Goal: Task Accomplishment & Management: Manage account settings

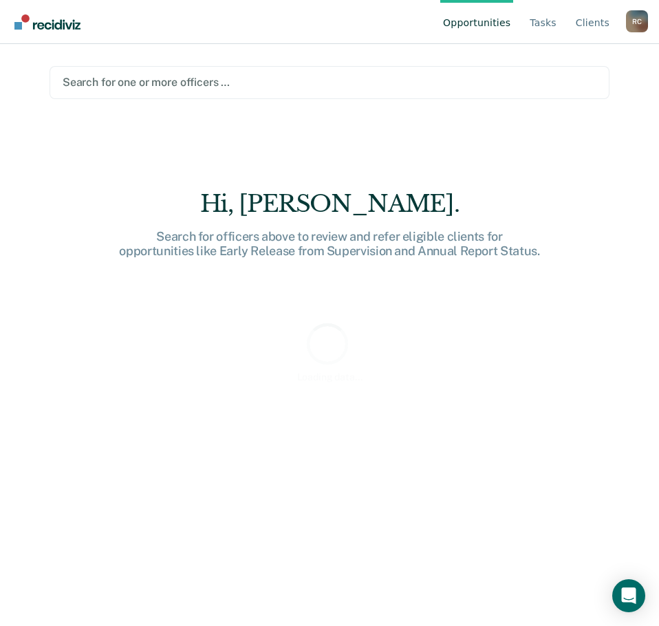
click at [171, 78] on div at bounding box center [330, 82] width 534 height 16
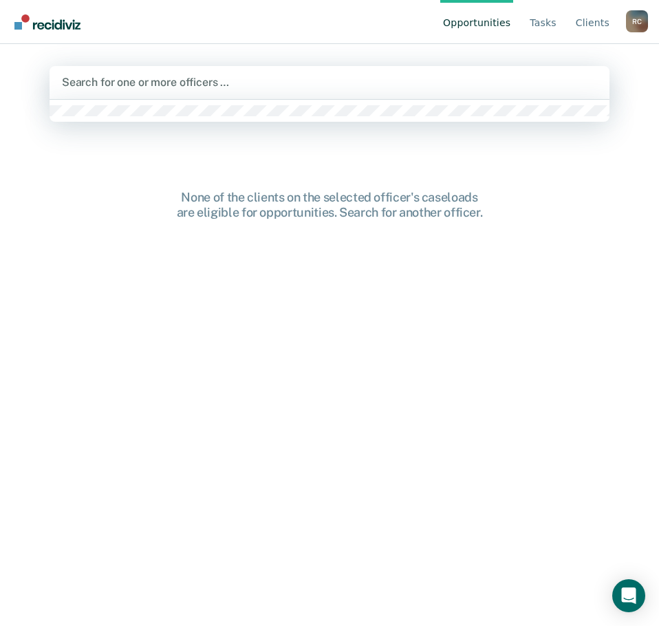
click at [191, 93] on div "Search for one or more officers …" at bounding box center [330, 82] width 560 height 33
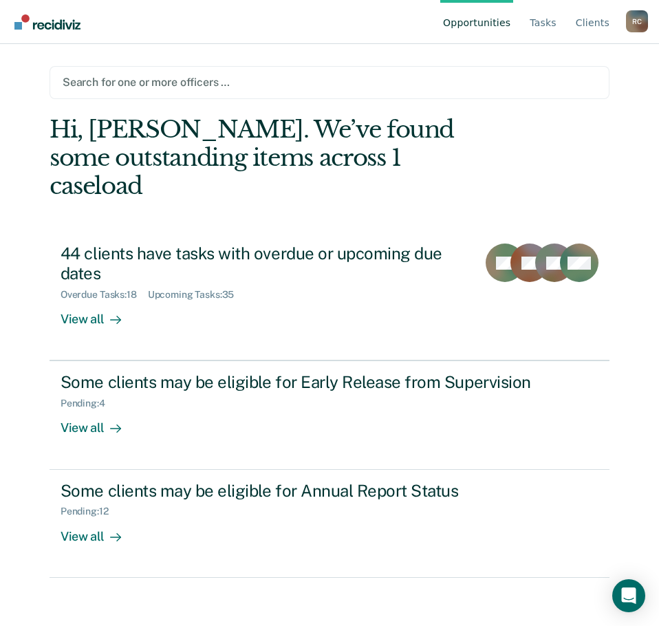
click at [182, 82] on div at bounding box center [330, 82] width 534 height 16
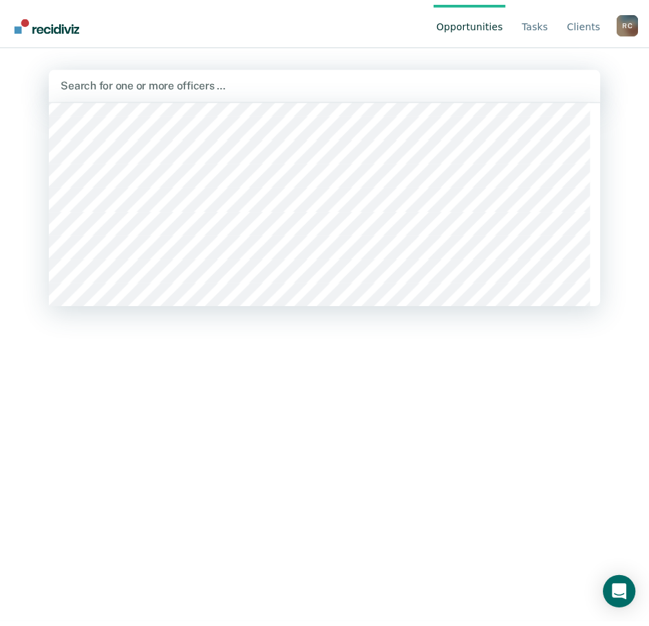
scroll to position [275, 0]
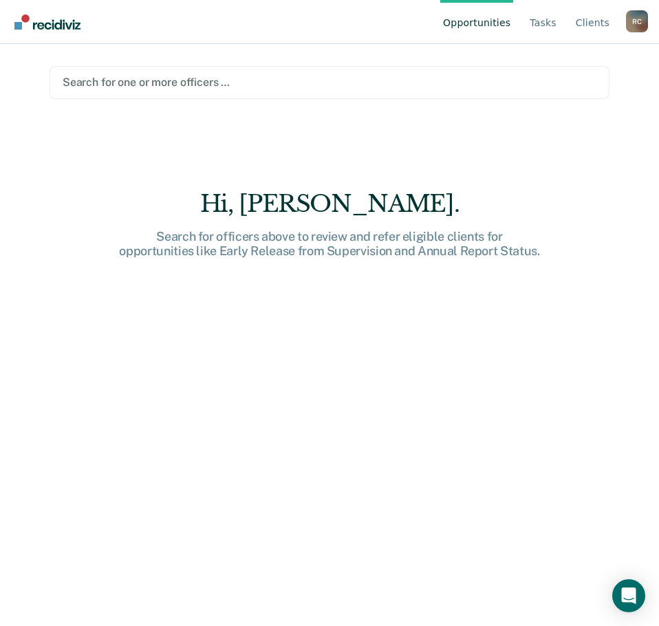
click at [156, 83] on div at bounding box center [330, 82] width 534 height 16
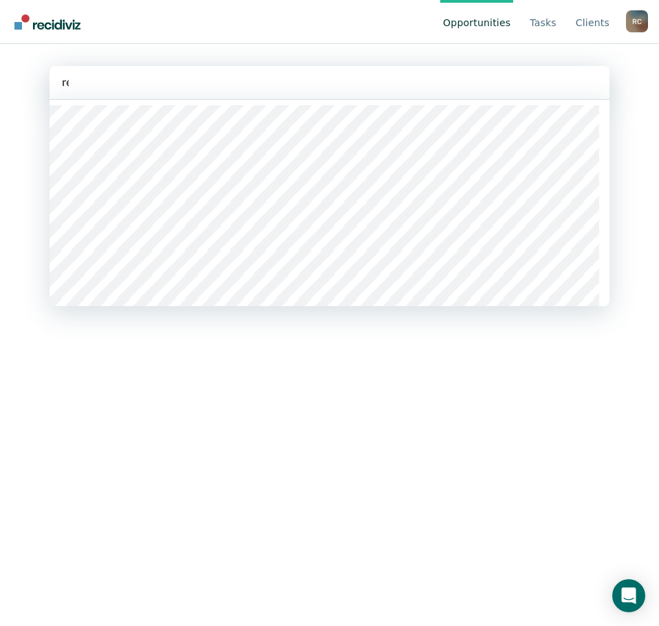
type input "reg"
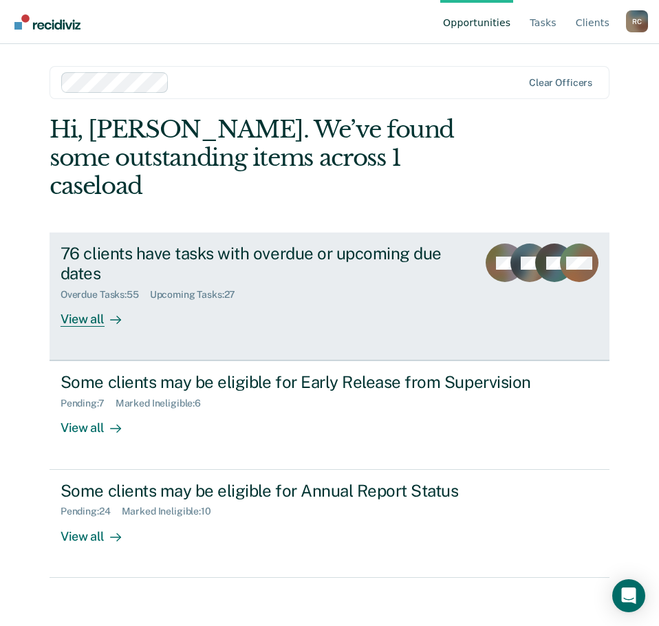
click at [93, 301] on div "View all" at bounding box center [99, 314] width 77 height 27
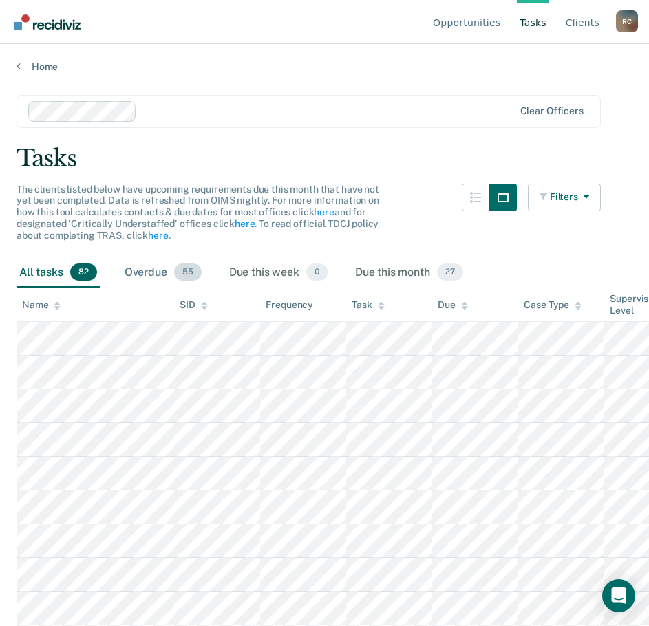
click at [162, 275] on div "Overdue 55" at bounding box center [163, 273] width 83 height 30
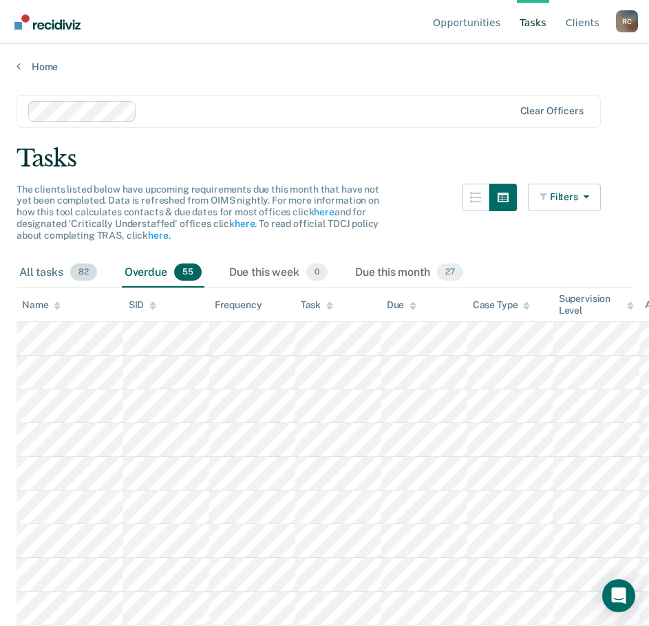
click at [54, 273] on div "All tasks 82" at bounding box center [58, 273] width 83 height 30
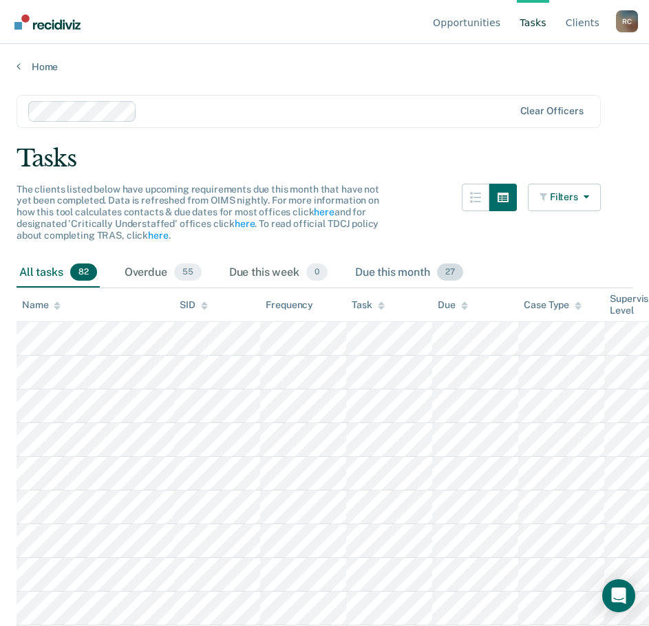
click at [369, 266] on div "Due this month 27" at bounding box center [409, 273] width 114 height 30
click at [140, 267] on div "Overdue 55" at bounding box center [163, 273] width 83 height 30
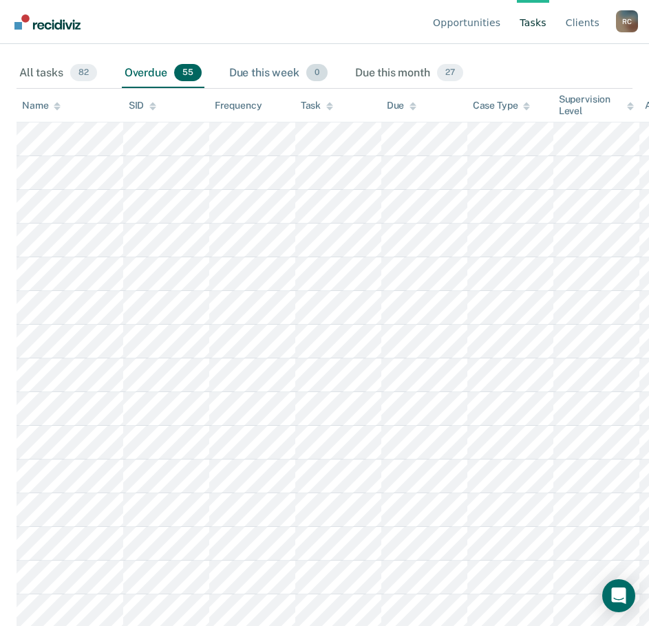
scroll to position [206, 0]
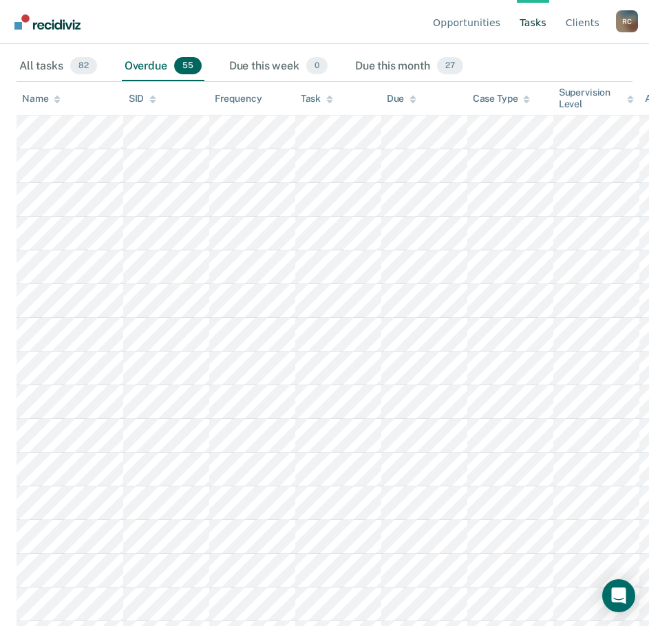
click at [39, 92] on th "Name" at bounding box center [70, 99] width 107 height 34
click at [50, 99] on div "Name" at bounding box center [41, 99] width 39 height 12
click at [59, 103] on icon at bounding box center [57, 99] width 7 height 9
click at [54, 96] on icon at bounding box center [57, 99] width 7 height 9
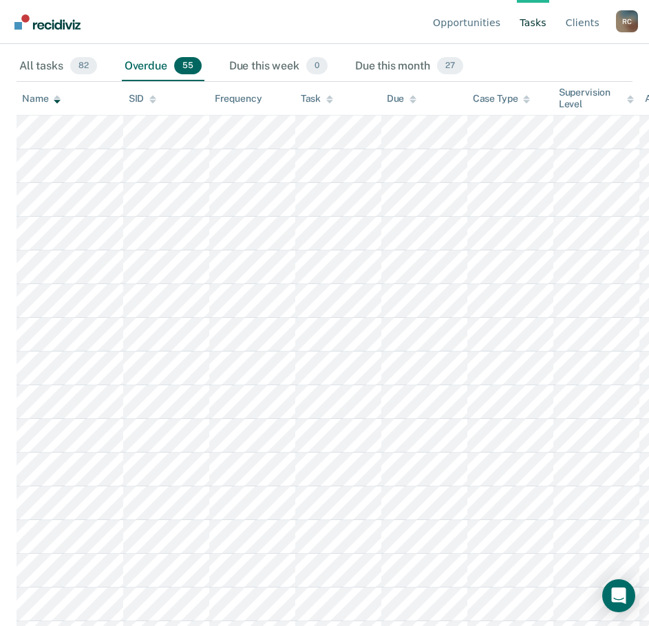
click at [54, 96] on icon at bounding box center [57, 99] width 7 height 9
click at [58, 101] on icon at bounding box center [57, 101] width 7 height 3
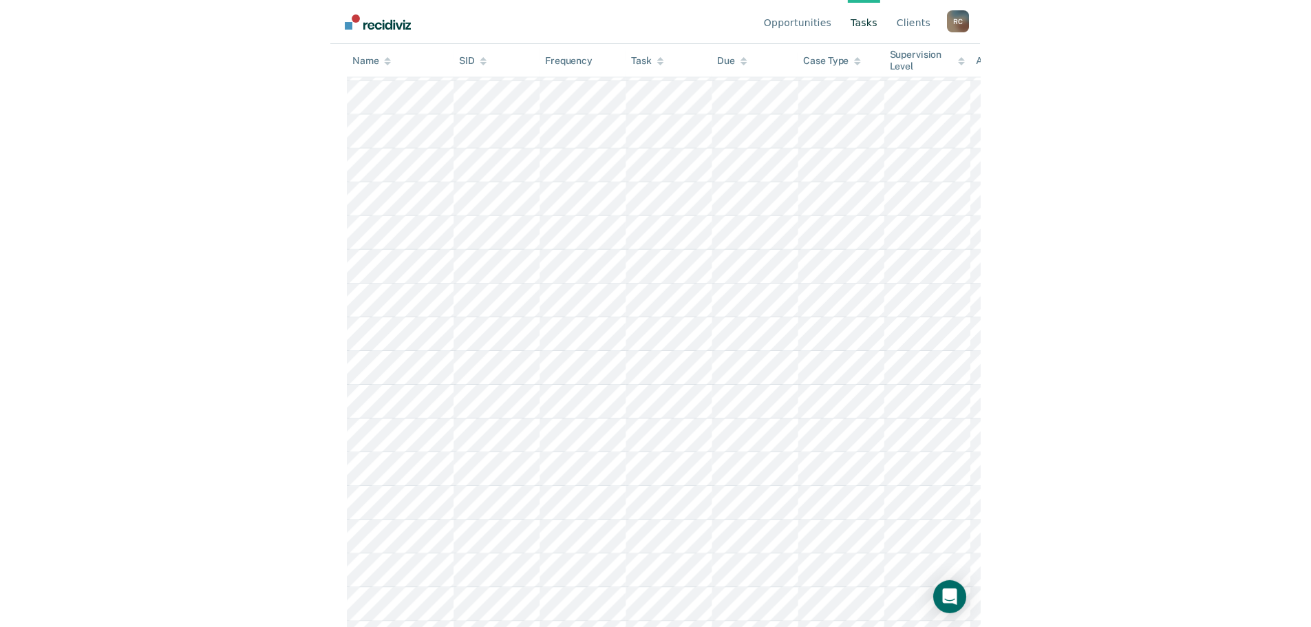
scroll to position [0, 0]
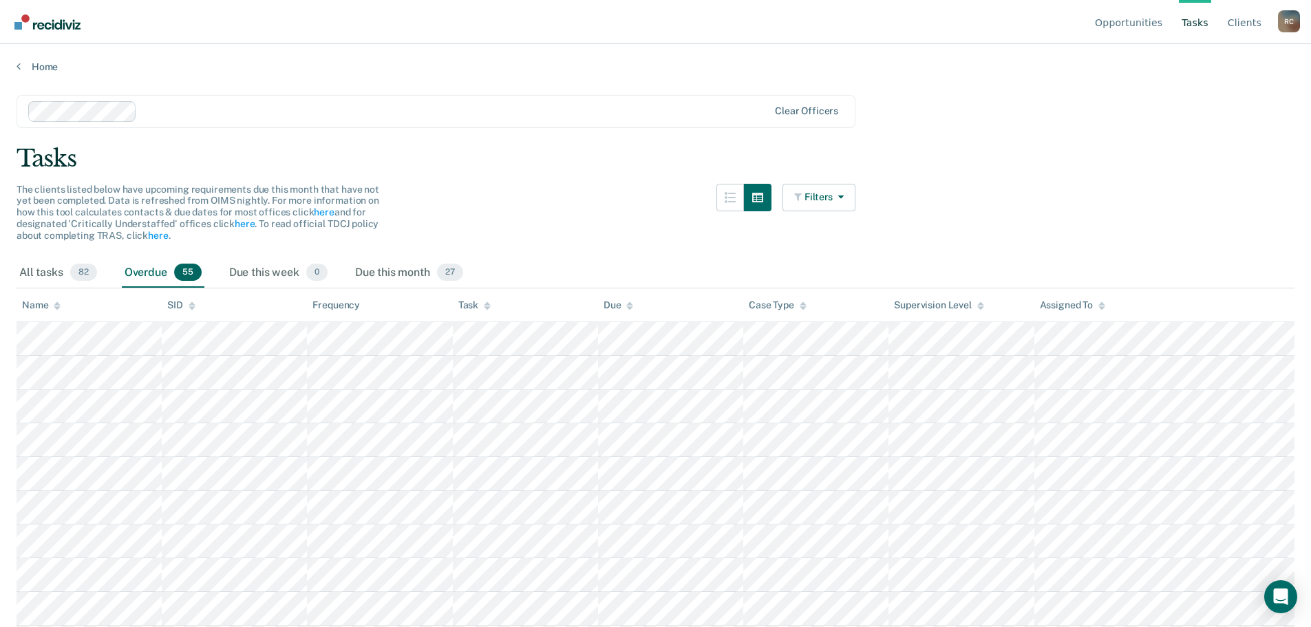
click at [50, 307] on div "Name" at bounding box center [41, 305] width 39 height 12
click at [36, 306] on div "Name" at bounding box center [41, 305] width 39 height 12
click at [34, 304] on div "Name" at bounding box center [41, 305] width 39 height 12
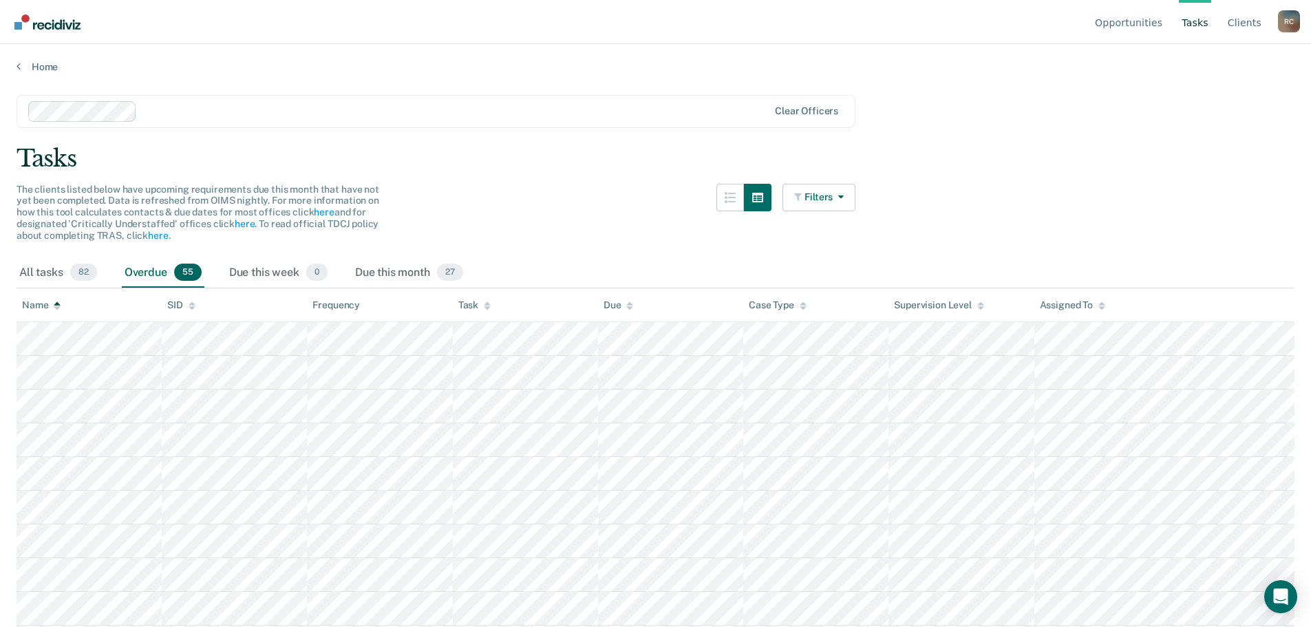
click at [34, 304] on div "Name" at bounding box center [41, 305] width 39 height 12
click at [659, 307] on div "Supervision Level" at bounding box center [939, 305] width 90 height 12
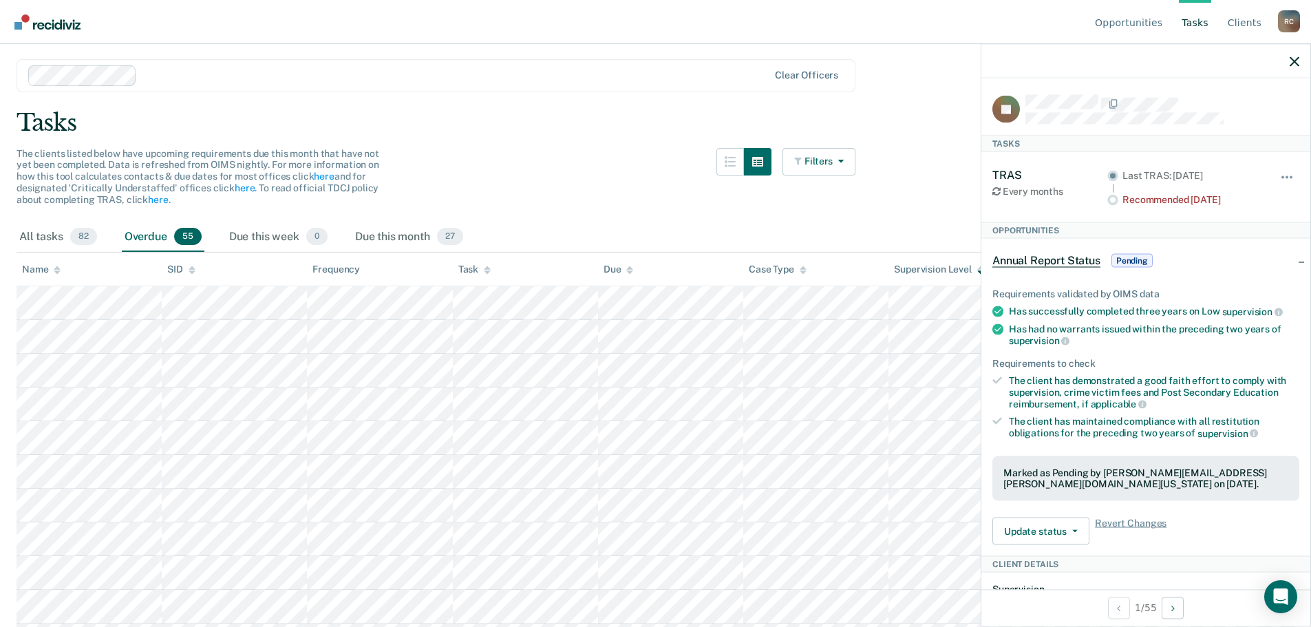
click at [659, 171] on div "Hide from tasks list for... 7 days 30 days 90 days" at bounding box center [1287, 186] width 23 height 37
click at [659, 176] on span "button" at bounding box center [1287, 176] width 3 height 3
click at [659, 215] on main "Clear officers Tasks The clients listed below have upcoming requirements due th…" at bounding box center [655, 312] width 1311 height 550
click at [659, 120] on div "Tasks" at bounding box center [656, 123] width 1278 height 28
click at [534, 153] on div "The clients listed below have upcoming requirements due this month that have no…" at bounding box center [436, 185] width 839 height 74
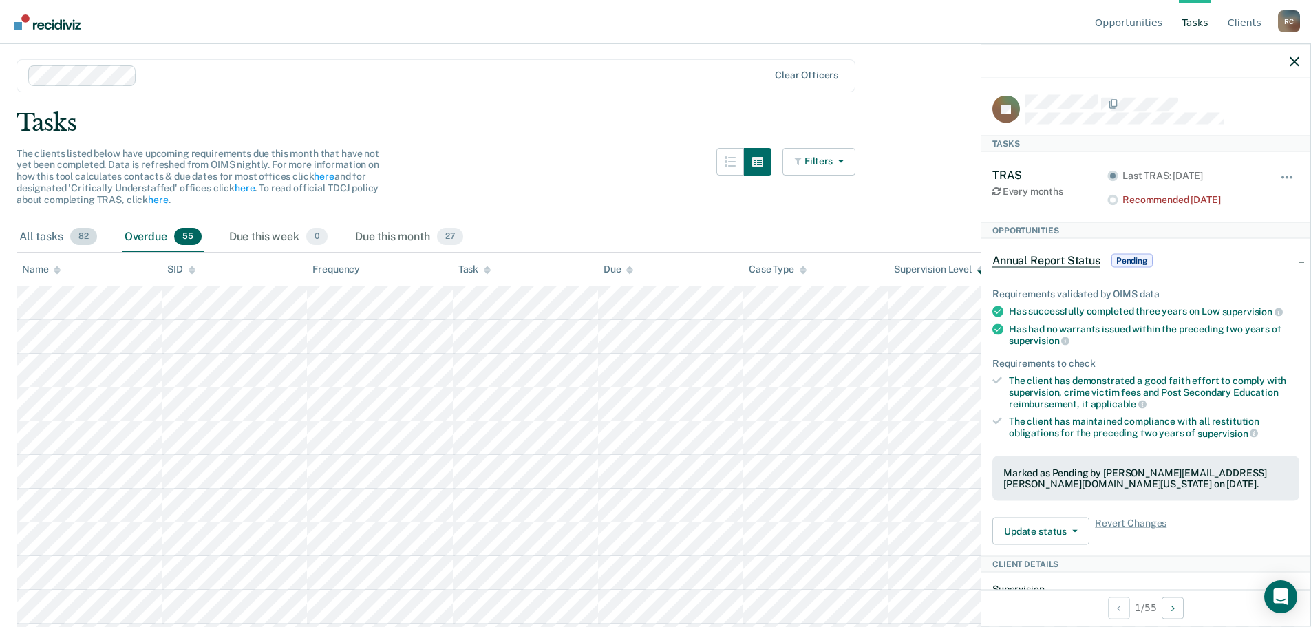
click at [73, 242] on span "82" at bounding box center [83, 237] width 27 height 18
click at [659, 56] on icon "button" at bounding box center [1295, 61] width 10 height 10
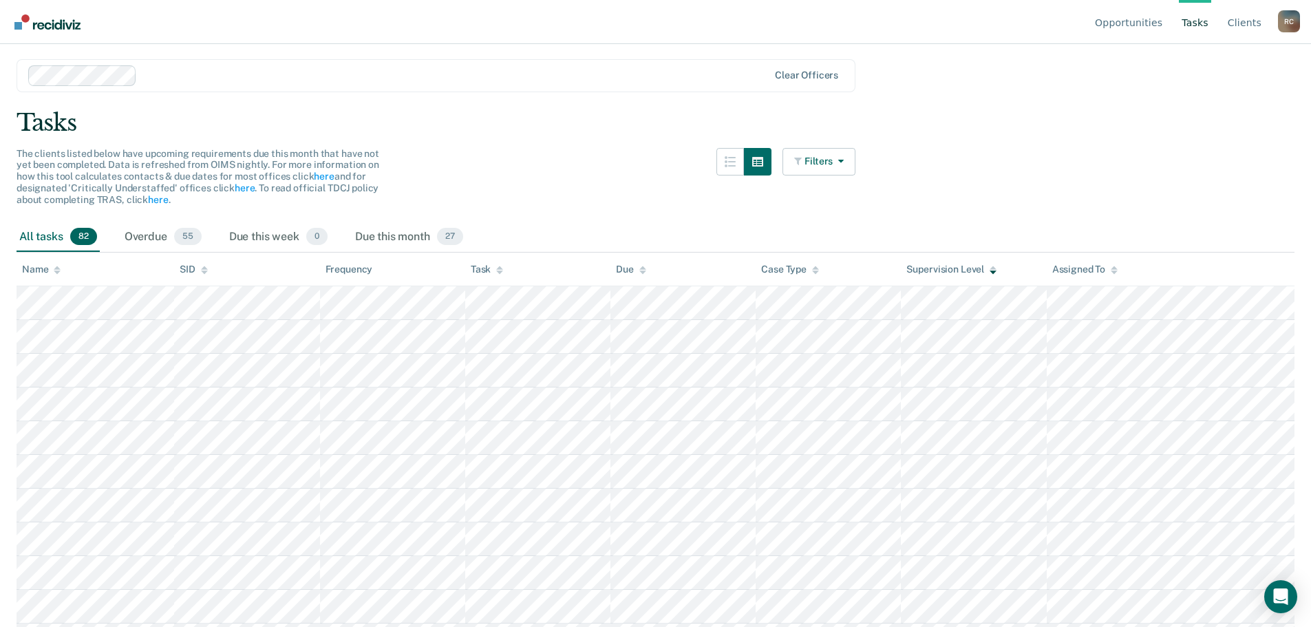
drag, startPoint x: 1062, startPoint y: 19, endPoint x: 1083, endPoint y: 20, distance: 20.7
click at [659, 19] on nav "Opportunities Tasks Client s [PERSON_NAME] R C Profile How it works Log Out" at bounding box center [655, 21] width 1289 height 43
click at [659, 20] on link "Opportunities" at bounding box center [1128, 22] width 73 height 44
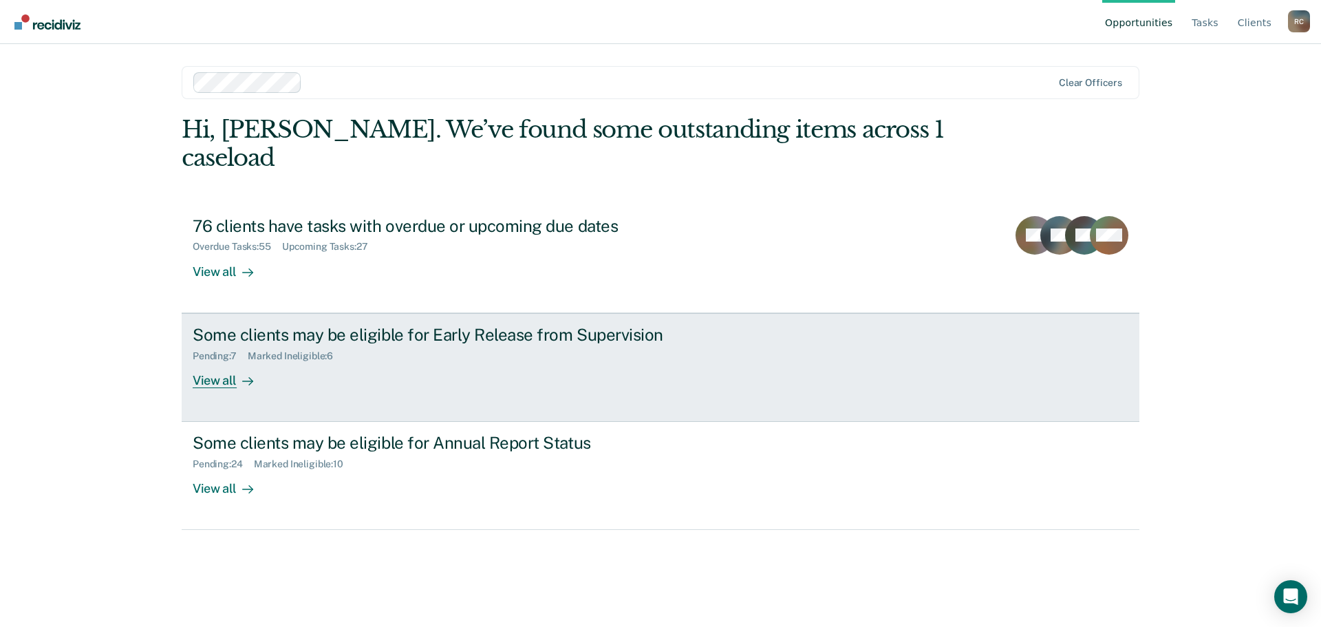
click at [613, 336] on div "Some clients may be eligible for Early Release from Supervision Pending : 7 Mar…" at bounding box center [451, 356] width 516 height 63
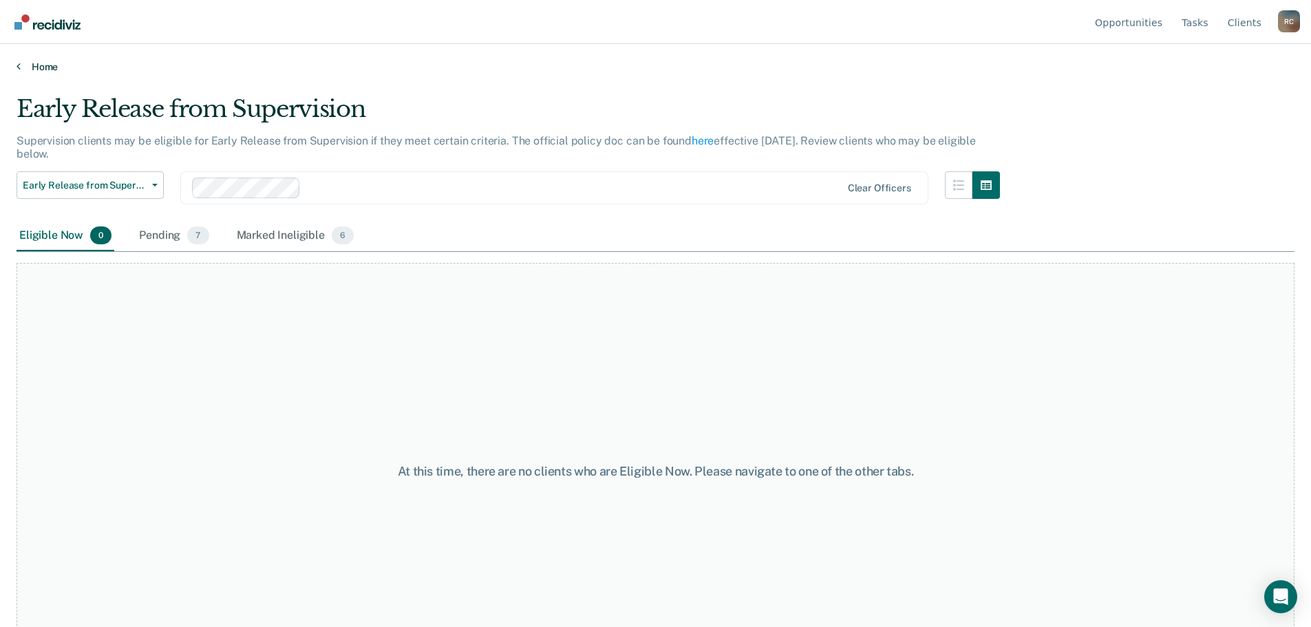
click at [30, 72] on link "Home" at bounding box center [656, 67] width 1278 height 12
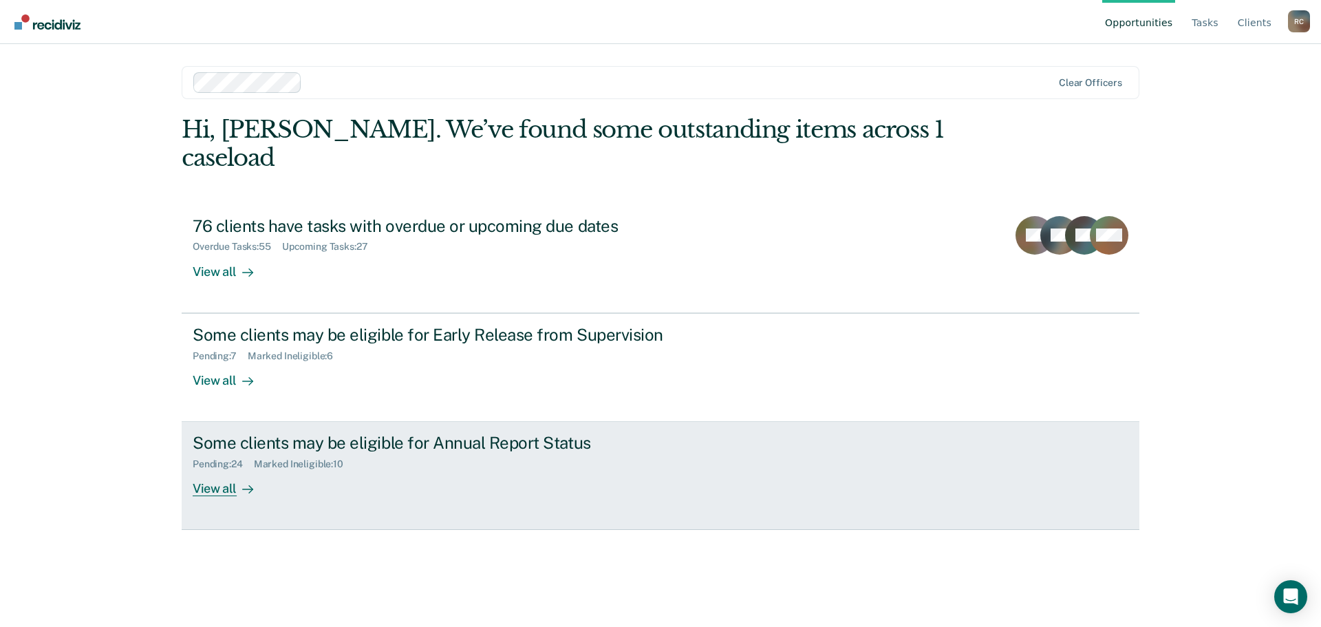
click at [330, 433] on div "Some clients may be eligible for Annual Report Status" at bounding box center [434, 443] width 483 height 20
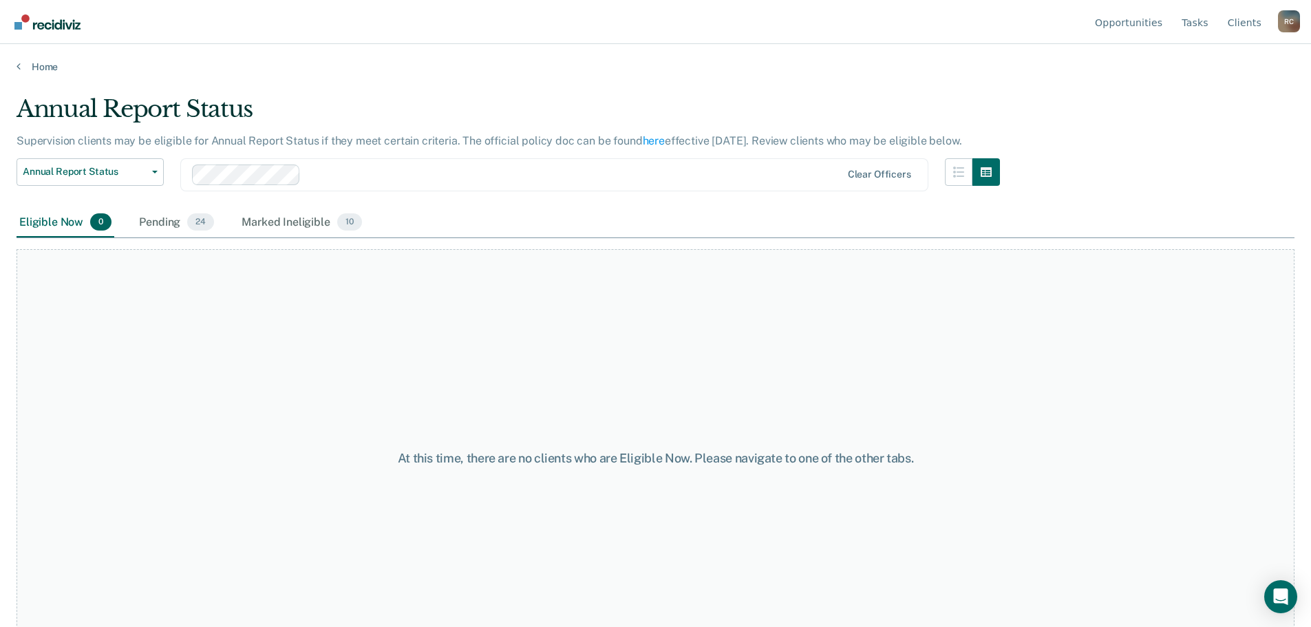
click at [26, 74] on main "Annual Report Status Supervision clients may be eligible for Annual Report Stat…" at bounding box center [655, 348] width 1311 height 550
click at [26, 65] on link "Home" at bounding box center [656, 67] width 1278 height 12
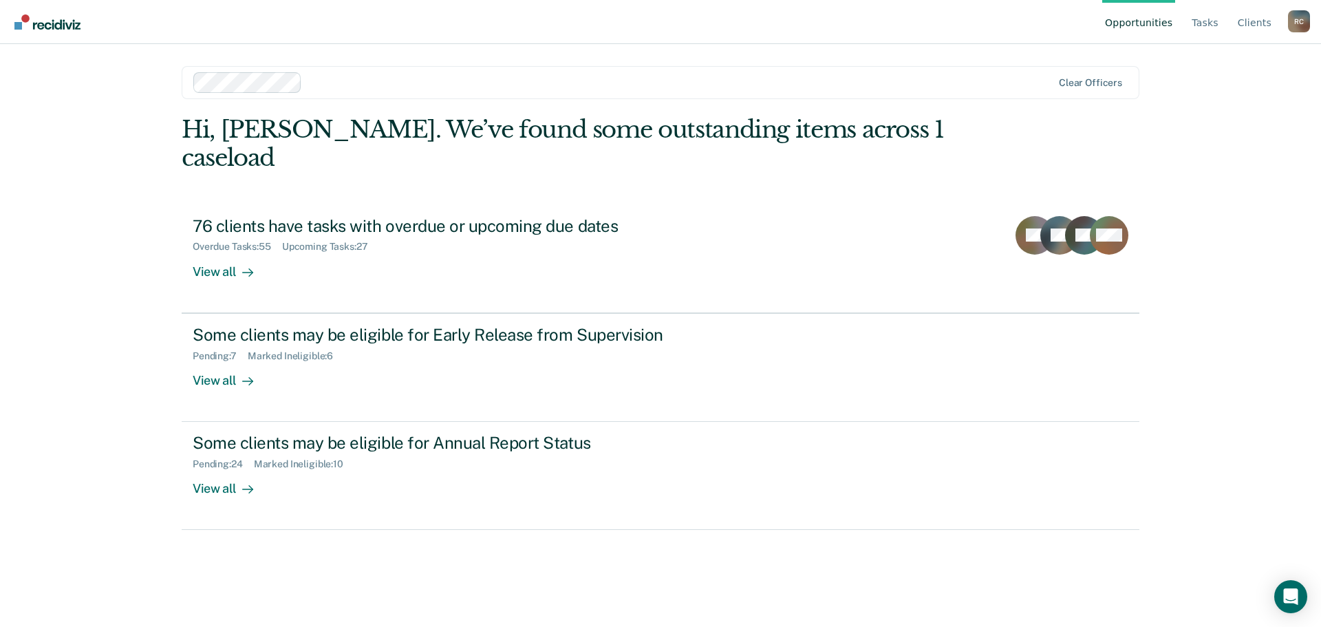
click at [659, 540] on div "Hi, [PERSON_NAME]. We’ve found some outstanding items across 1 caseload 76 clie…" at bounding box center [661, 352] width 958 height 473
click at [659, 569] on div "Hi, [PERSON_NAME]. We’ve found some outstanding items across 1 caseload 76 clie…" at bounding box center [661, 352] width 958 height 473
